Goal: Participate in discussion: Engage in conversation with other users on a specific topic

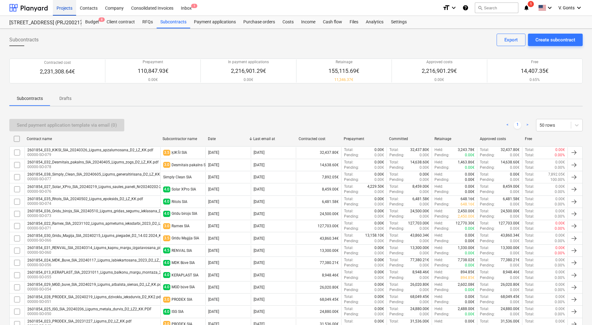
click at [60, 7] on div "Projects" at bounding box center [64, 8] width 23 height 16
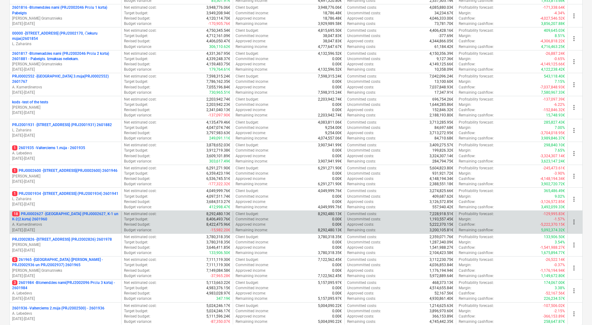
scroll to position [245, 0]
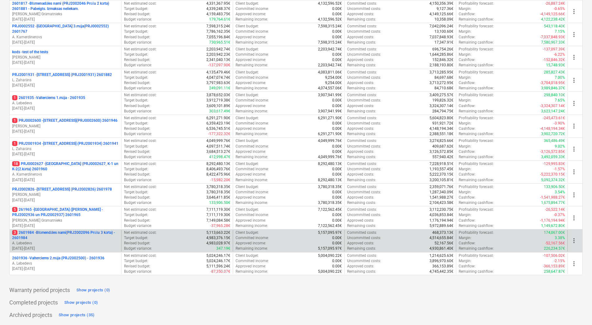
click at [72, 233] on p "3 2601984 - Blūmendāles nami(PRJ2002096 Prūšu 3 kārta) - 2601984" at bounding box center [65, 235] width 107 height 11
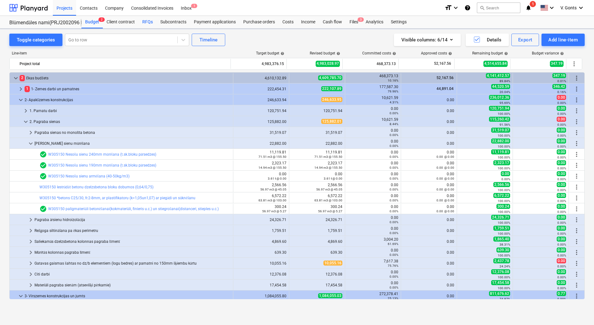
click at [151, 21] on div "RFQs" at bounding box center [148, 22] width 18 height 12
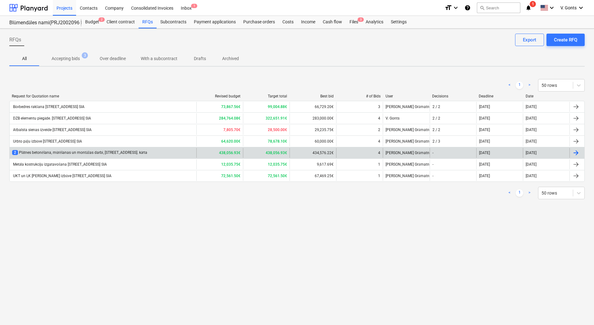
click at [123, 149] on div "2 Plātnes betonēšana, mūrēšanas un montāžas darbi, [STREET_ADDRESS] [GEOGRAPHIC…" at bounding box center [103, 153] width 187 height 10
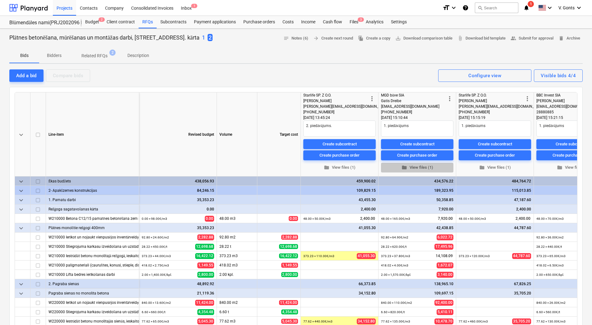
click at [424, 166] on span "folder View files (1)" at bounding box center [417, 167] width 67 height 7
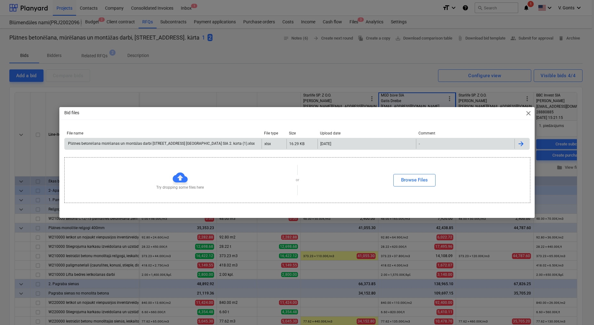
click at [521, 145] on div at bounding box center [521, 143] width 7 height 7
click at [528, 113] on span "close" at bounding box center [528, 112] width 7 height 7
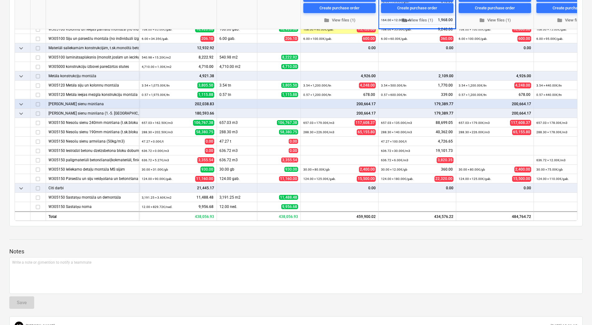
scroll to position [231, 0]
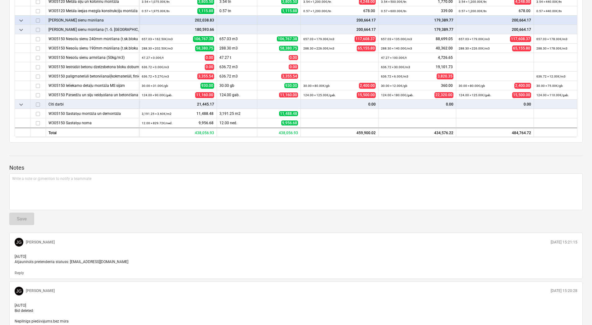
drag, startPoint x: 592, startPoint y: 219, endPoint x: 594, endPoint y: 191, distance: 28.1
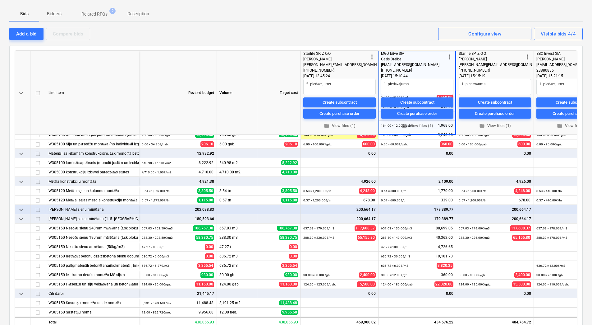
scroll to position [11, 0]
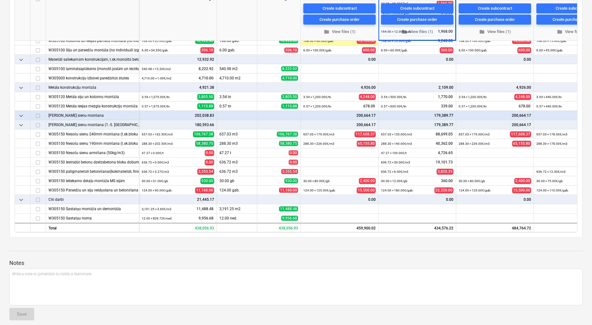
scroll to position [134, 0]
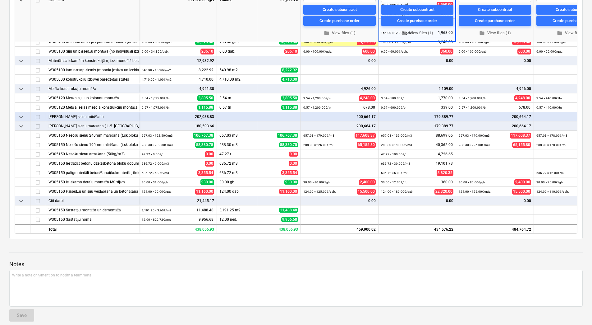
drag, startPoint x: 505, startPoint y: 233, endPoint x: 494, endPoint y: 233, distance: 11.5
click at [494, 233] on div "keyboard_arrow_down Line-item Revised budget Volume Target cost more_vert Starl…" at bounding box center [296, 96] width 563 height 276
drag, startPoint x: 468, startPoint y: 233, endPoint x: 496, endPoint y: 232, distance: 27.1
click at [496, 232] on div "keyboard_arrow_down Line-item Revised budget Volume Target cost more_vert Starl…" at bounding box center [296, 96] width 563 height 276
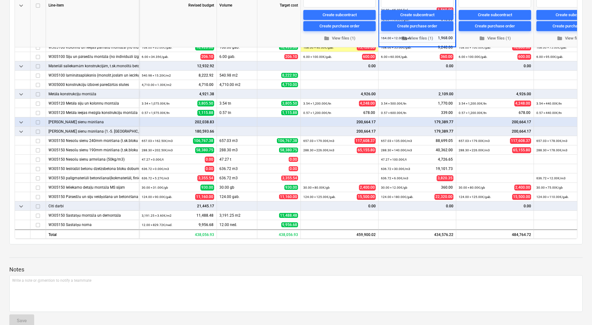
scroll to position [133, 0]
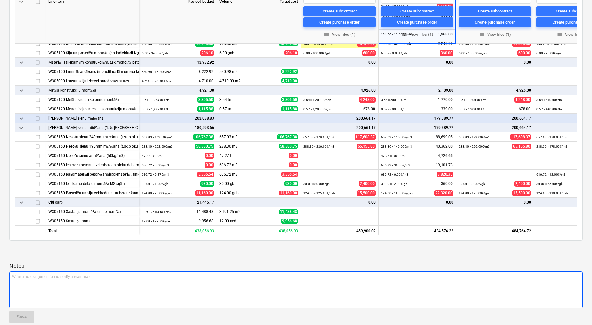
click at [359, 300] on div "Write a note or @mention to notify a teammate [PERSON_NAME]" at bounding box center [296, 289] width 574 height 37
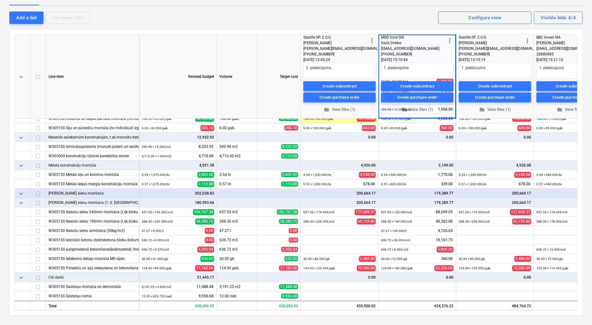
scroll to position [76, 0]
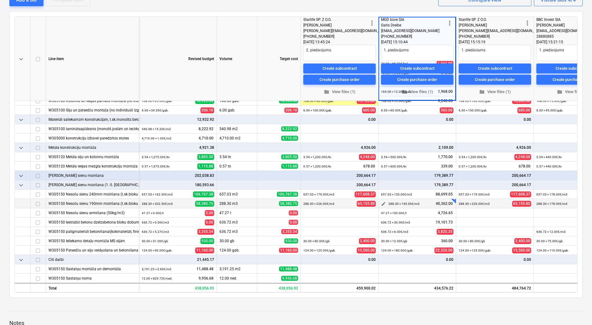
type textarea "x"
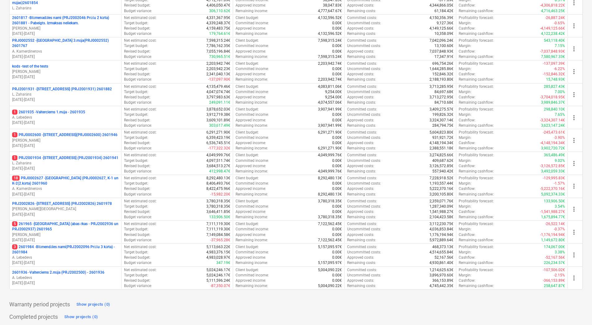
scroll to position [232, 0]
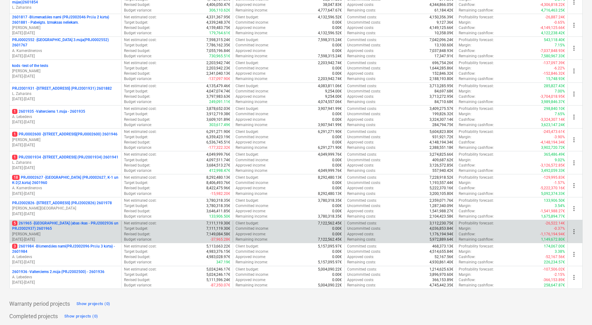
click at [51, 232] on p "[PERSON_NAME] Grāmatnieks" at bounding box center [65, 233] width 107 height 5
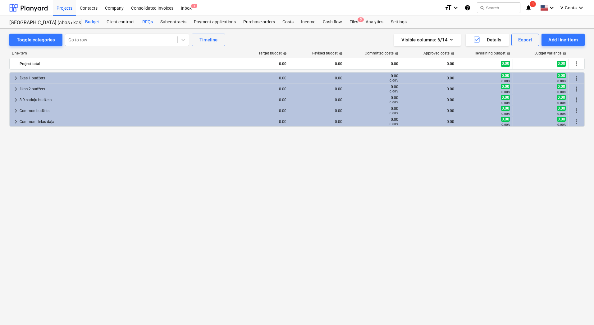
click at [145, 21] on div "RFQs" at bounding box center [148, 22] width 18 height 12
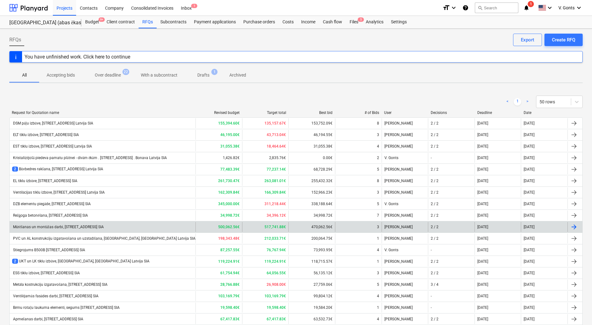
click at [59, 228] on div "Mūrēšanas un montāžas darbi, [STREET_ADDRESS] SIA" at bounding box center [58, 226] width 92 height 5
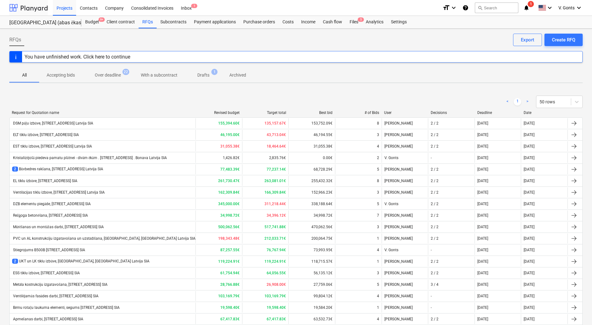
click at [31, 6] on div at bounding box center [28, 8] width 39 height 16
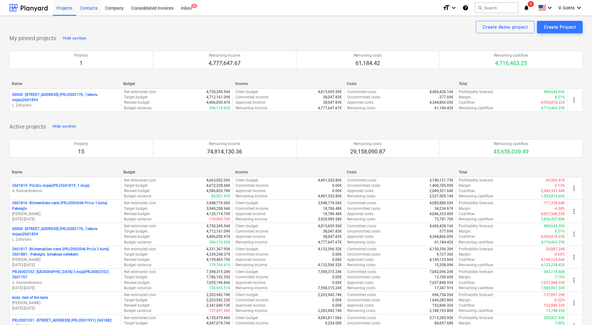
click at [93, 7] on div "Contacts" at bounding box center [88, 8] width 25 height 16
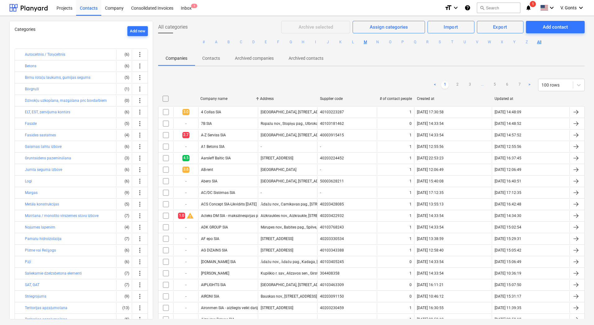
click at [365, 42] on button "M" at bounding box center [365, 41] width 7 height 7
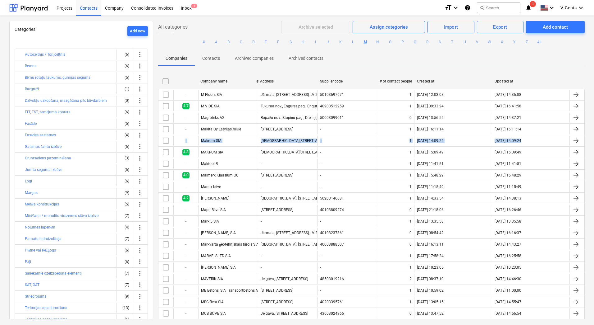
drag, startPoint x: 592, startPoint y: 125, endPoint x: 592, endPoint y: 139, distance: 13.4
click at [592, 139] on div "Categories Add new Autoceltnis / Torņceltnis (6) more_vert Betons (6) more_vert…" at bounding box center [297, 170] width 594 height 309
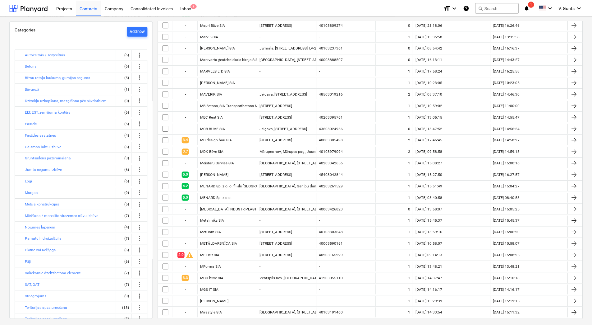
scroll to position [192, 0]
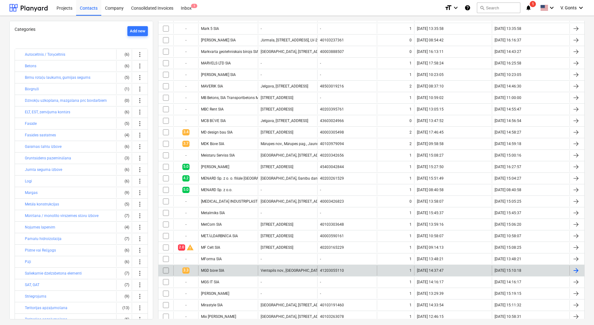
click at [206, 268] on div "MGD būve SIA" at bounding box center [228, 270] width 60 height 10
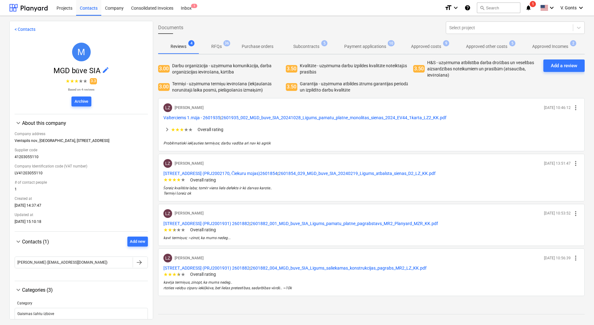
click at [215, 46] on p "RFQs" at bounding box center [216, 46] width 11 height 7
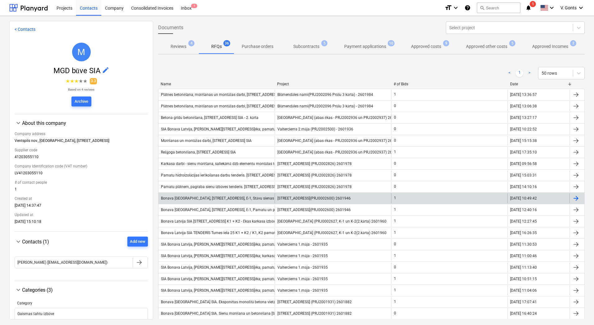
click at [188, 196] on div "Bonava Latvija, Vienības gatve 24, Ē-1, Stāvu sienas" at bounding box center [217, 198] width 113 height 5
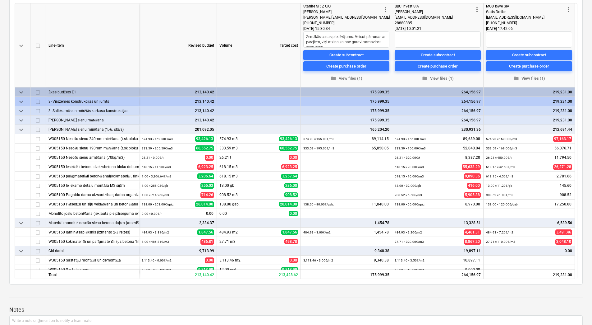
scroll to position [132, 0]
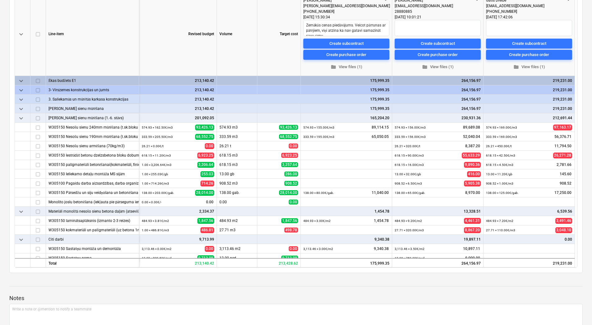
type textarea "x"
drag, startPoint x: 592, startPoint y: 153, endPoint x: 595, endPoint y: 124, distance: 29.4
click at [592, 124] on html "Projects Contacts Company Consolidated Invoices Inbox 1 format_size keyboard_ar…" at bounding box center [296, 30] width 592 height 325
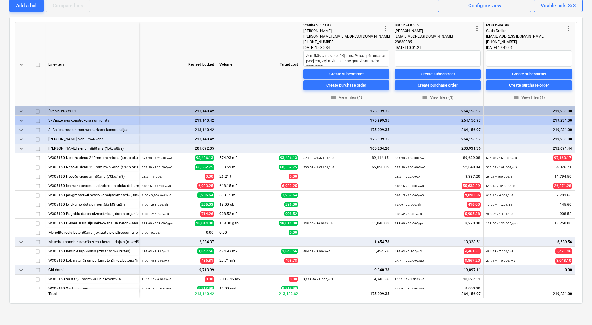
scroll to position [90, 0]
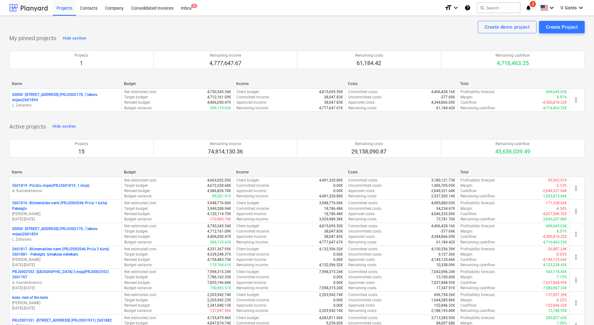
click at [37, 11] on div at bounding box center [28, 8] width 39 height 16
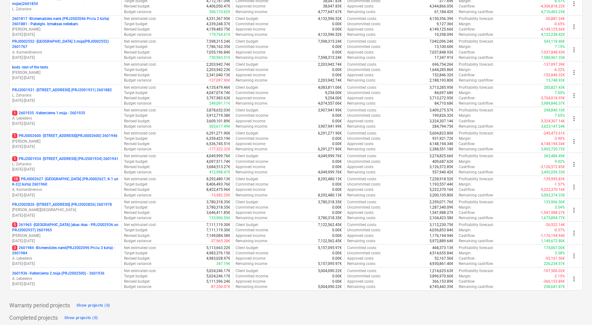
scroll to position [245, 0]
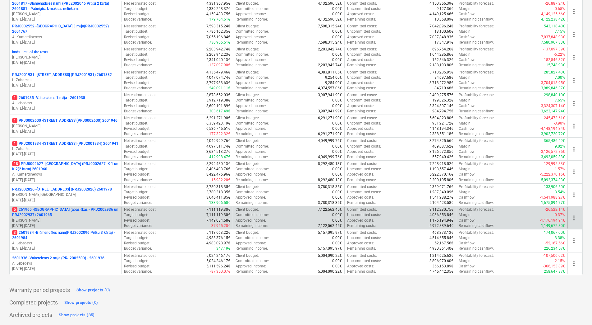
click at [78, 213] on p "5 261965 - [GEOGRAPHIC_DATA] (abas ēkas - PRJ2002936 un PRJ2002937) 2601965" at bounding box center [65, 212] width 107 height 11
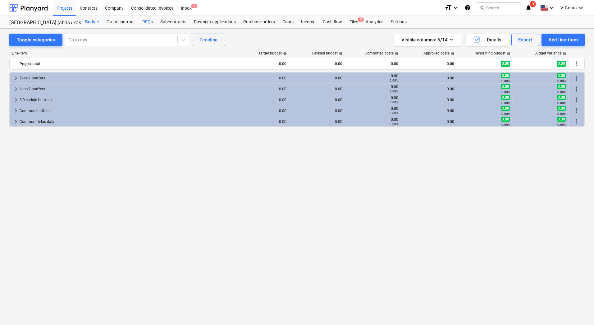
click at [147, 21] on div "RFQs" at bounding box center [148, 22] width 18 height 12
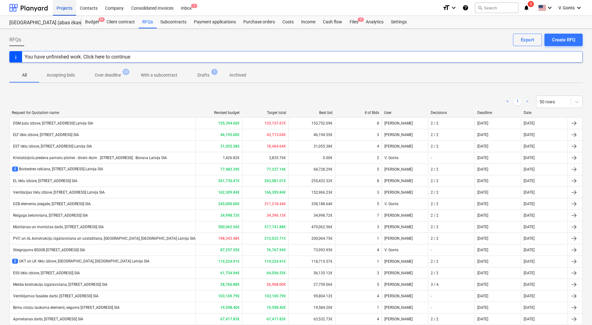
click at [68, 5] on div "Projects" at bounding box center [64, 8] width 23 height 16
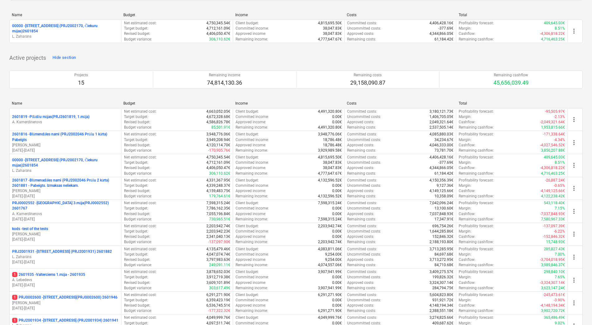
scroll to position [70, 0]
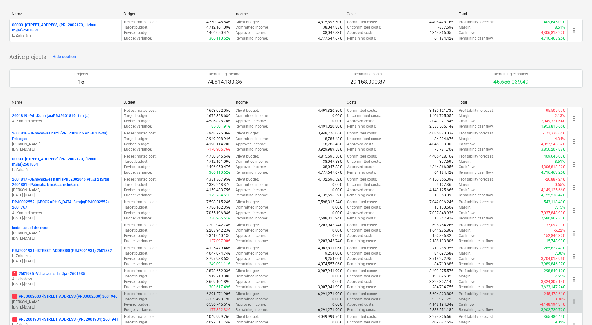
click at [89, 299] on p "1 PRJ0002600 - [STREET_ADDRESS](PRJ0002600) 2601946" at bounding box center [64, 295] width 105 height 5
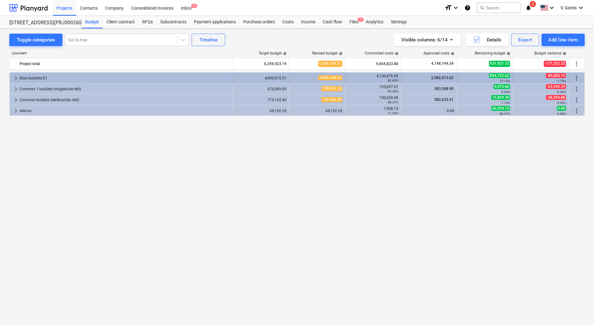
click at [15, 76] on span "keyboard_arrow_right" at bounding box center [15, 77] width 7 height 7
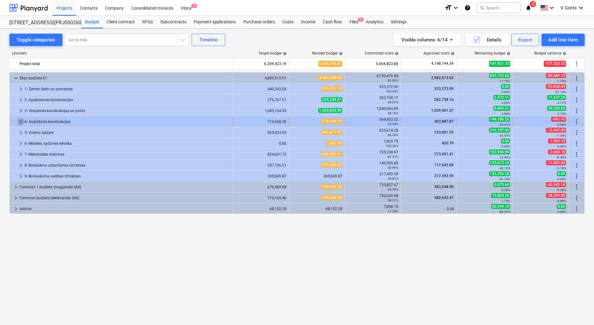
click at [20, 122] on span "keyboard_arrow_right" at bounding box center [20, 121] width 7 height 7
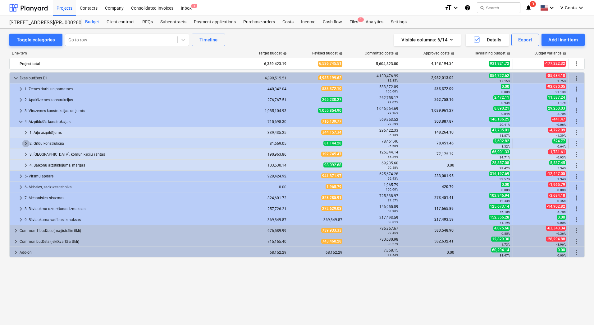
click at [26, 141] on span "keyboard_arrow_right" at bounding box center [25, 143] width 7 height 7
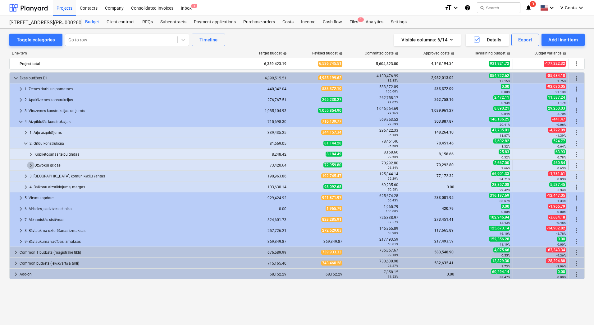
click at [30, 165] on span "keyboard_arrow_right" at bounding box center [30, 164] width 7 height 7
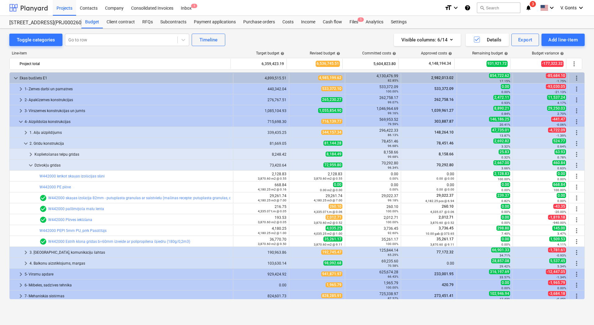
click at [32, 6] on div at bounding box center [28, 8] width 39 height 16
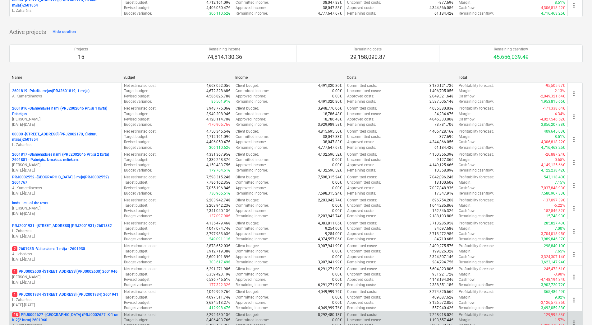
scroll to position [245, 0]
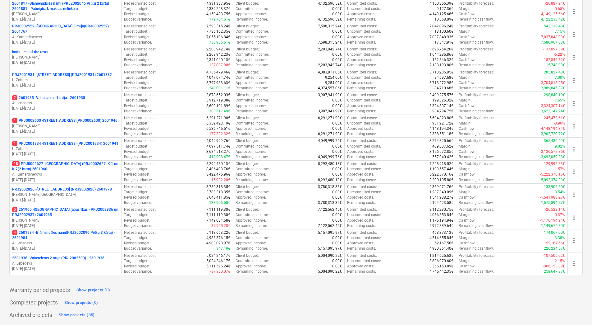
click at [79, 246] on p "[DATE] - [DATE]" at bounding box center [65, 248] width 107 height 5
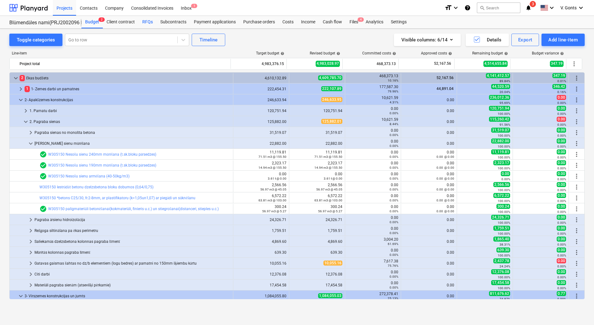
click at [145, 22] on div "RFQs" at bounding box center [148, 22] width 18 height 12
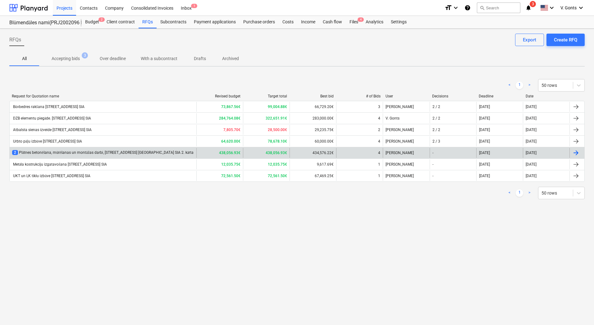
click at [69, 153] on div "2 Plātnes betonēšana, mūrēšanas un montāžas darbi, [STREET_ADDRESS] [GEOGRAPHIC…" at bounding box center [103, 152] width 182 height 5
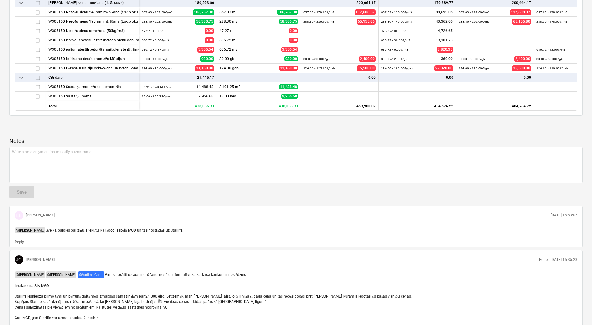
scroll to position [242, 0]
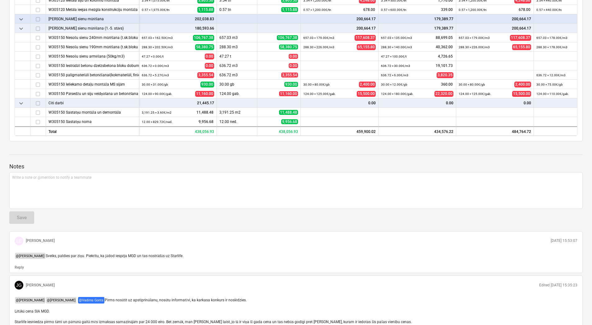
type textarea "x"
click at [18, 175] on div "Write a note or @mention to notify a teammate [PERSON_NAME]" at bounding box center [296, 190] width 574 height 37
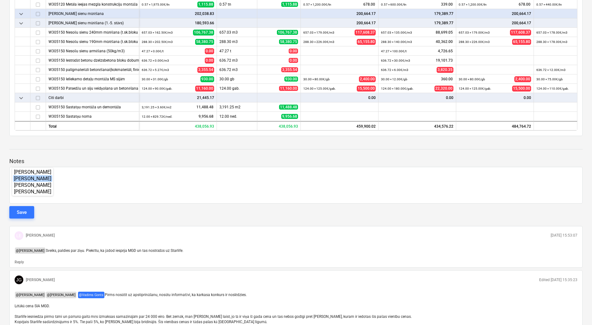
scroll to position [247, 0]
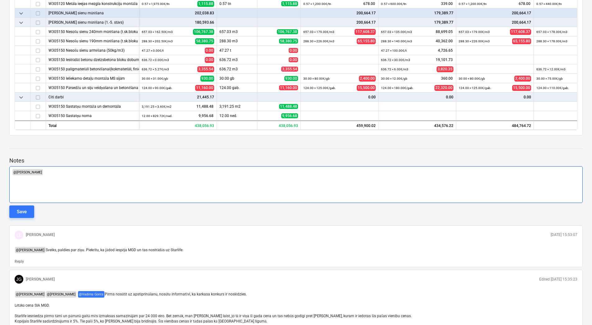
click at [71, 169] on p "﻿ @ [PERSON_NAME] ﻿ ﻿" at bounding box center [296, 172] width 568 height 6
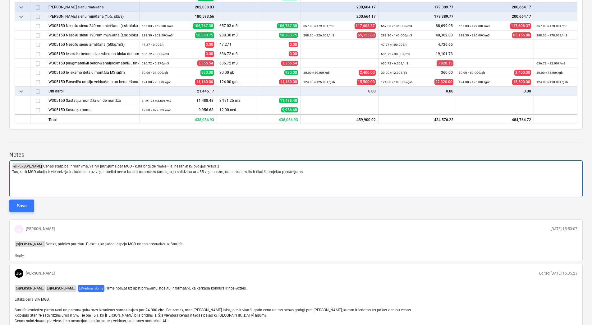
scroll to position [259, 0]
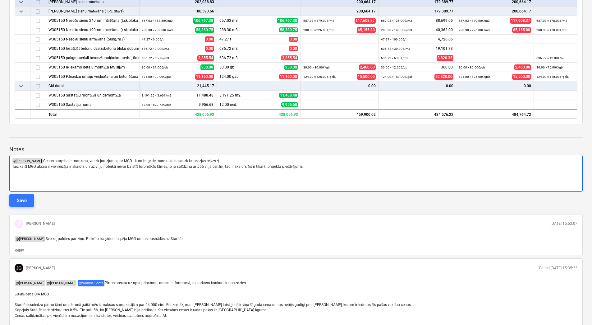
click at [69, 164] on p "Tas, ka šī MGD akcija ir vienreizēja ir skaidrs un uz viņu noteikti nevar balst…" at bounding box center [296, 166] width 568 height 5
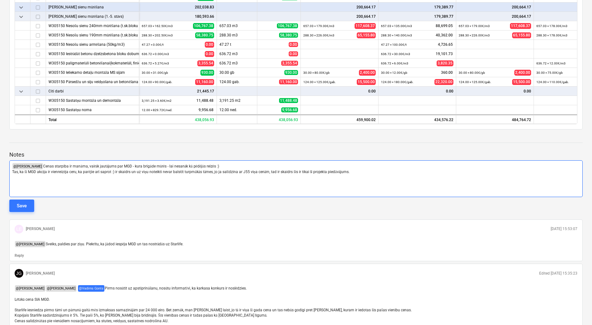
click at [136, 169] on span "Tas, ka šī MGD akcija ir vienreizēja ceru, ka parējie arī saprot :) ir skaidrs …" at bounding box center [181, 171] width 338 height 4
click at [148, 169] on span "Tas, ka šī MGD akcija ir vienreizēja ceru, ka parējie arī saprot :) ir skaidrs,…" at bounding box center [181, 171] width 338 height 4
click at [142, 169] on span "Tas, ka šī MGD akcija ir vienreizēja ceru, ka parējie arī saprot :) ir skaidrs,…" at bounding box center [181, 171] width 338 height 4
click at [150, 169] on span "Tas, ka šī MGD akcija ir vienreizēja ceru, ka parējie arī saprot :) ir skaidrs,…" at bounding box center [181, 171] width 338 height 4
drag, startPoint x: 358, startPoint y: 163, endPoint x: 334, endPoint y: 162, distance: 23.9
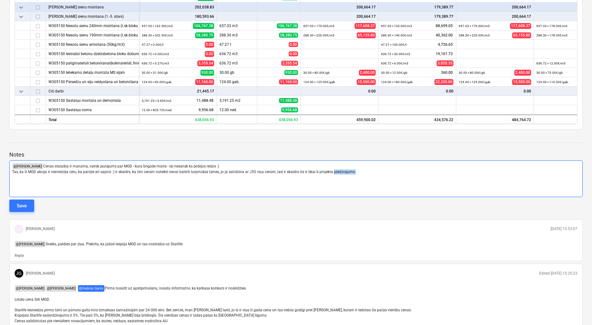
click at [334, 169] on p "Tas, ka šī MGD akcija ir vienreizēja ceru, ka parējie arī saprot :) ir skaidrs,…" at bounding box center [296, 171] width 568 height 5
click at [301, 174] on div "﻿ @ [PERSON_NAME] ﻿ Cenas starpība ir manāma, vairāk jautājums par MGD - kura b…" at bounding box center [296, 178] width 574 height 37
drag, startPoint x: 356, startPoint y: 163, endPoint x: 278, endPoint y: 163, distance: 78.3
click at [278, 169] on span "Tas, ka šī MGD akcija ir vienreizēja ceru, ka parējie arī saprot :) ir skaidrs,…" at bounding box center [184, 171] width 344 height 4
click at [221, 238] on div "@ [PERSON_NAME] Sveiks, paldies par ziņu. Piekrītu, ka jādod iespēja MGD un tas…" at bounding box center [296, 243] width 568 height 11
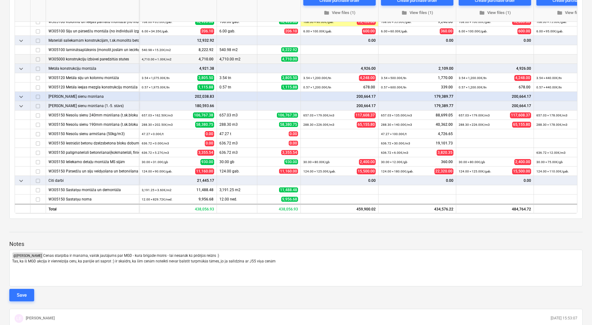
scroll to position [321, 0]
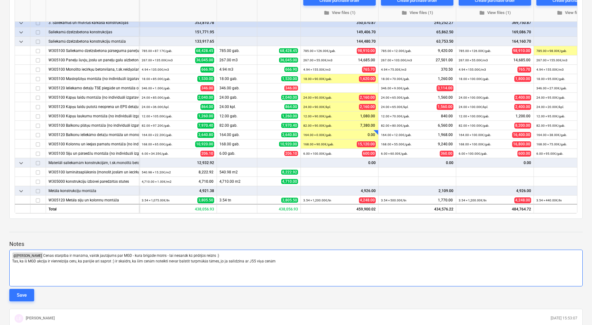
click at [286, 258] on p "Tas, ka šī MGD akcija ir vienreizēja ceru, ka parējie arī saprot :) ir skaidrs,…" at bounding box center [296, 260] width 568 height 5
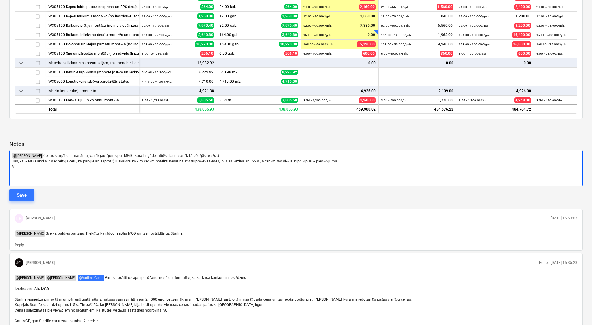
scroll to position [259, 0]
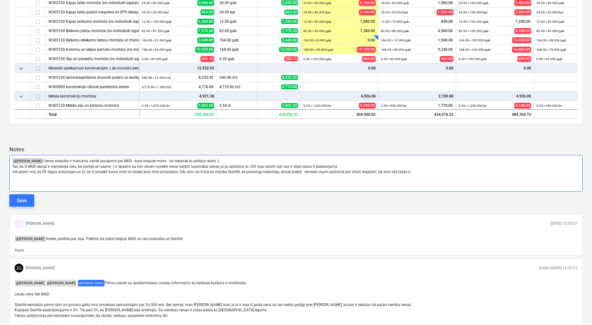
click at [12, 157] on div "﻿ @ [PERSON_NAME] ﻿ Cenas starpība ir manāma, vairāk jautājums par MGD - kura b…" at bounding box center [296, 173] width 574 height 37
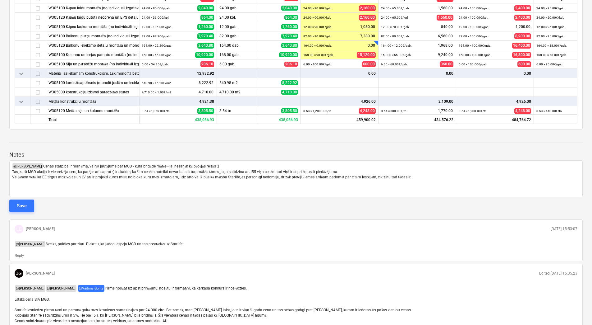
drag, startPoint x: 25, startPoint y: 167, endPoint x: 114, endPoint y: 193, distance: 93.0
click at [24, 175] on span "Vel jānem vērā, ka EE tirgus atdzīvojas un LV arī ir projekti kuros mūrē no blo…" at bounding box center [211, 177] width 399 height 4
click at [23, 175] on span "Vel jānem vērā, ka EE tirgus atdzīvojas un LV arī ir projekti kuros mūrē no blo…" at bounding box center [211, 177] width 399 height 4
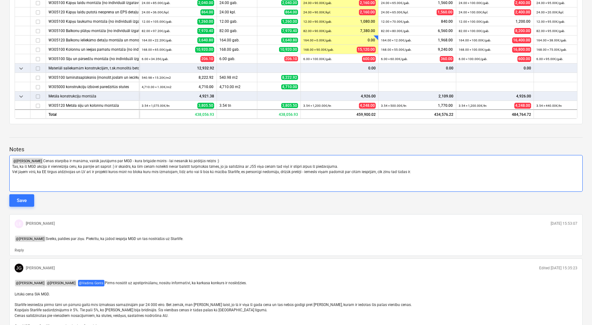
click at [56, 172] on div "﻿ @ [PERSON_NAME] ﻿ Cenas starpība ir manāma, vairāk jautājums par MGD - kura b…" at bounding box center [296, 173] width 574 height 37
click at [187, 169] on span "Vel jāņem vērā, ka EE tirgus atdzīvojas un LV arī ir projekti kuros mūrē no blo…" at bounding box center [211, 171] width 399 height 4
click at [191, 169] on span "Vel jāņem vērā, ka EE tirgus atdzīvojas un LV arī ir projekti kuros mūrē no blo…" at bounding box center [212, 171] width 400 height 4
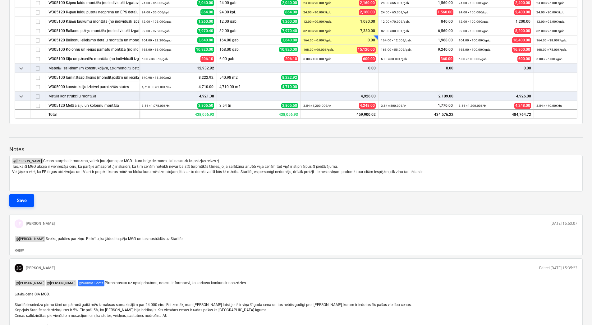
click at [27, 194] on button "Save" at bounding box center [21, 200] width 25 height 12
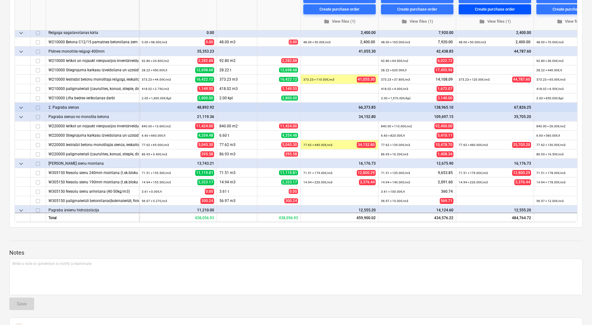
scroll to position [0, 0]
